Goal: Check status: Check status

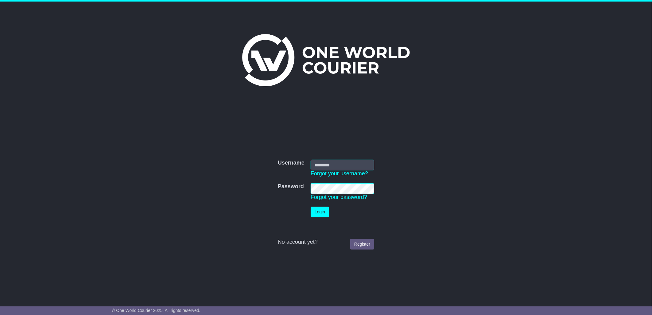
type input "****"
click at [326, 211] on button "Login" at bounding box center [319, 211] width 18 height 11
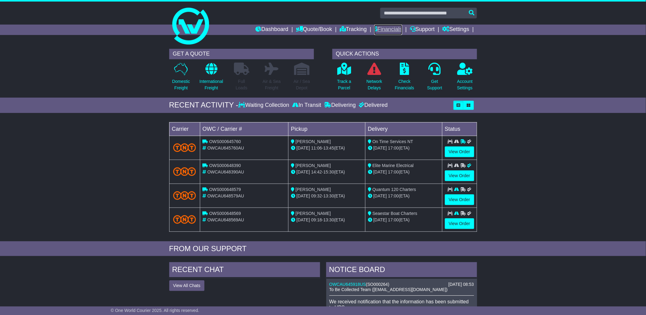
click at [386, 28] on link "Financials" at bounding box center [389, 30] width 28 height 10
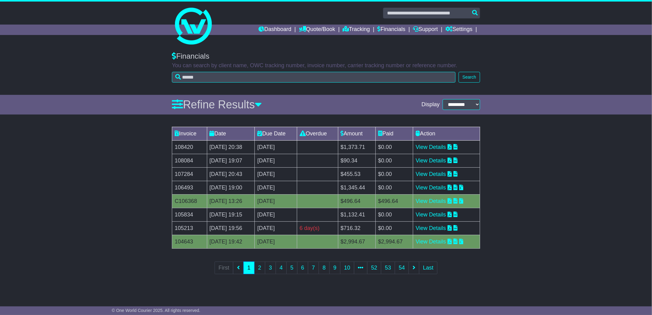
click at [224, 198] on td "27 Aug 2025 13:26" at bounding box center [231, 200] width 48 height 13
click at [288, 198] on td "3rd September 2025" at bounding box center [276, 200] width 42 height 13
click at [361, 28] on link "Tracking" at bounding box center [356, 30] width 27 height 10
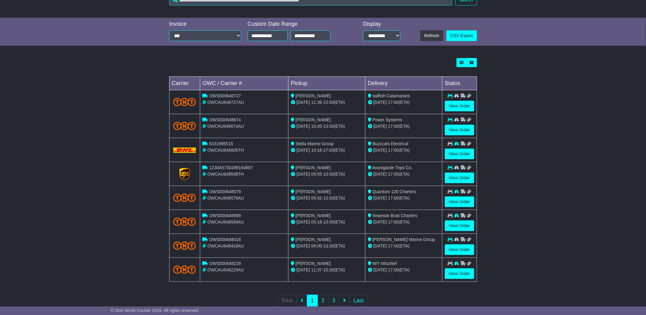
scroll to position [139, 0]
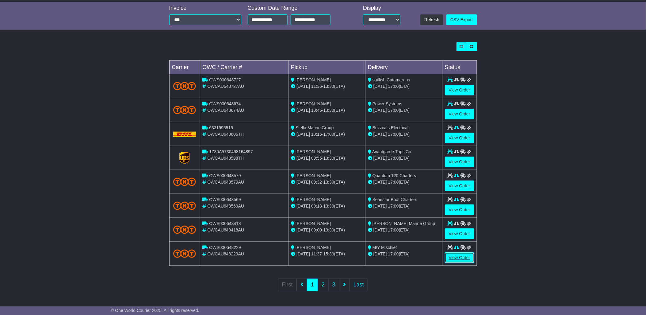
click at [467, 259] on link "View Order" at bounding box center [459, 257] width 29 height 11
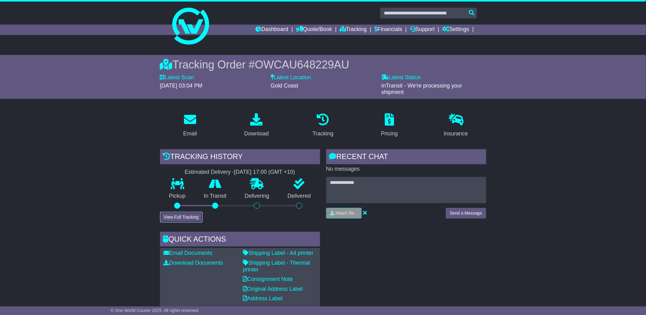
click at [192, 214] on button "View Full Tracking" at bounding box center [181, 217] width 43 height 11
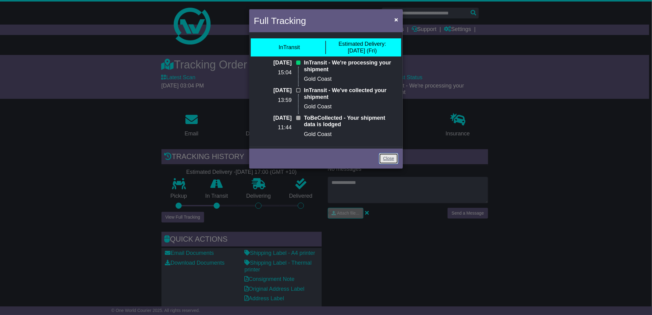
click at [389, 158] on link "Close" at bounding box center [388, 158] width 19 height 11
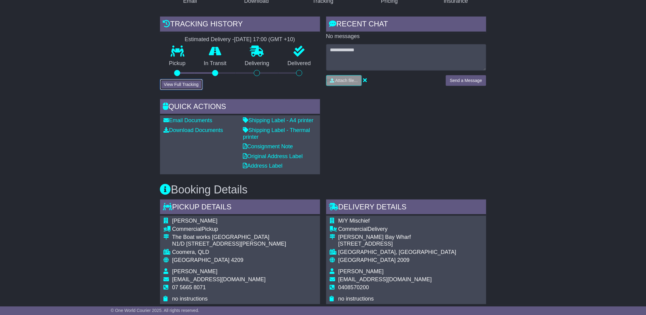
scroll to position [410, 0]
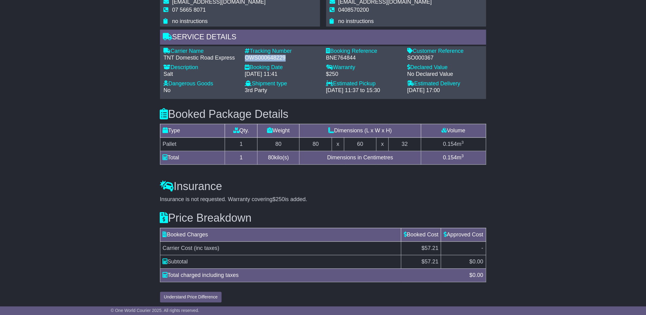
drag, startPoint x: 284, startPoint y: 55, endPoint x: 245, endPoint y: 54, distance: 39.0
click at [245, 55] on div "OWS000648229" at bounding box center [282, 58] width 75 height 7
drag, startPoint x: 245, startPoint y: 54, endPoint x: 252, endPoint y: 54, distance: 6.1
copy div "OWS000648229"
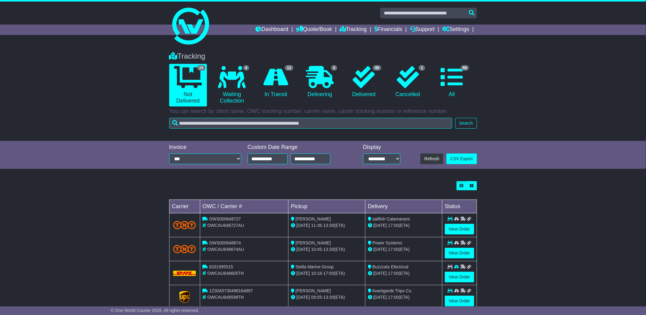
scroll to position [139, 0]
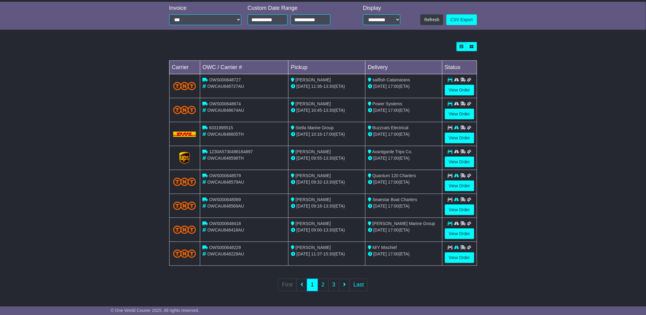
click at [185, 82] on img at bounding box center [184, 86] width 23 height 8
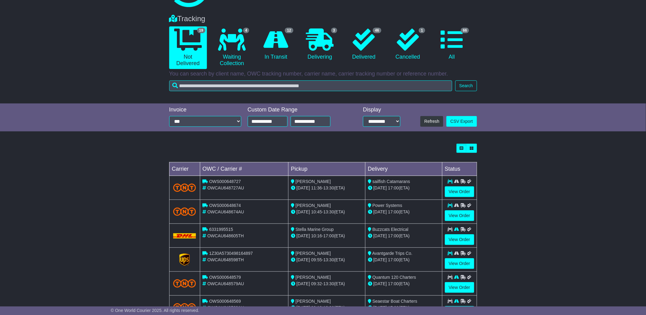
scroll to position [0, 0]
